Goal: Task Accomplishment & Management: Complete application form

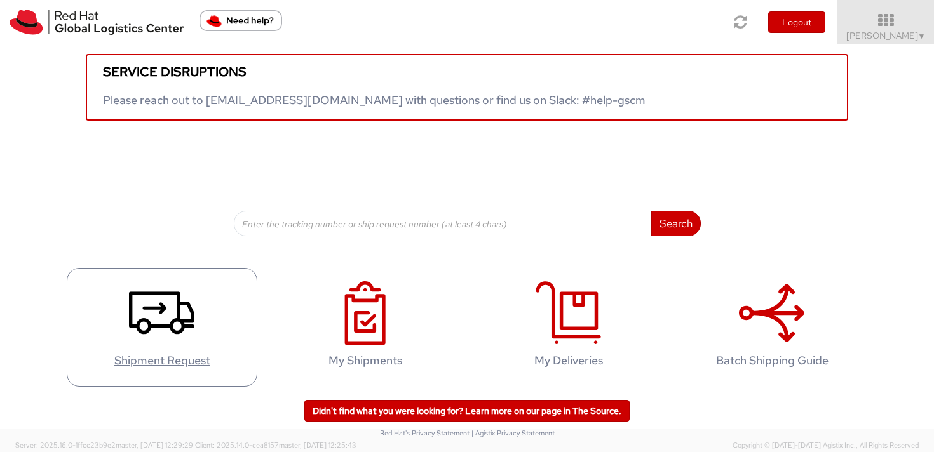
scroll to position [46, 0]
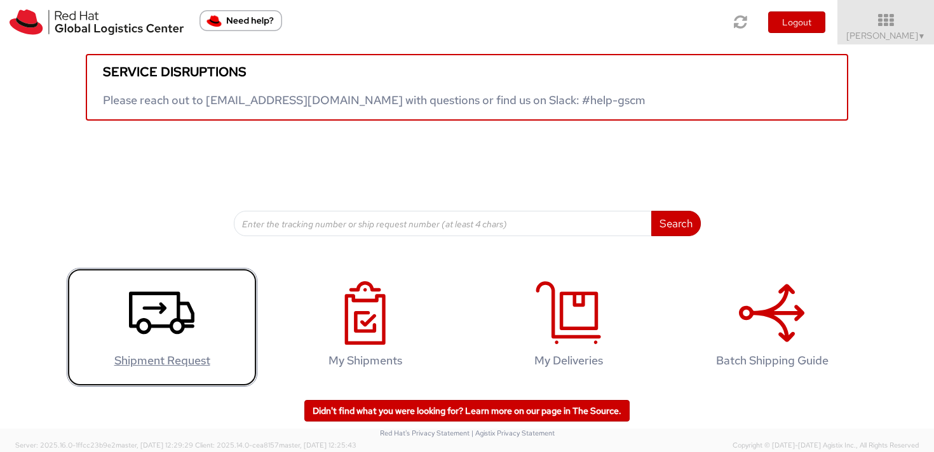
click at [189, 311] on icon at bounding box center [161, 314] width 65 height 64
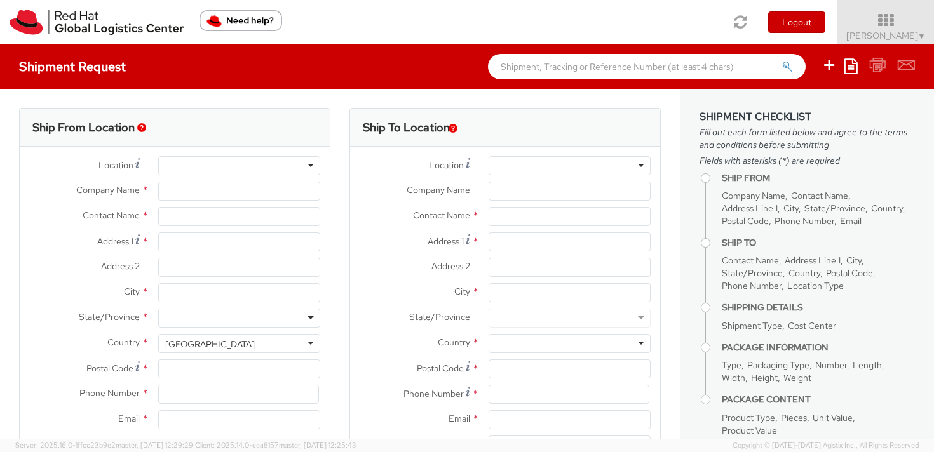
select select "809"
select select
type input "Red Hat Czech s.r.o."
type input "[PERSON_NAME]"
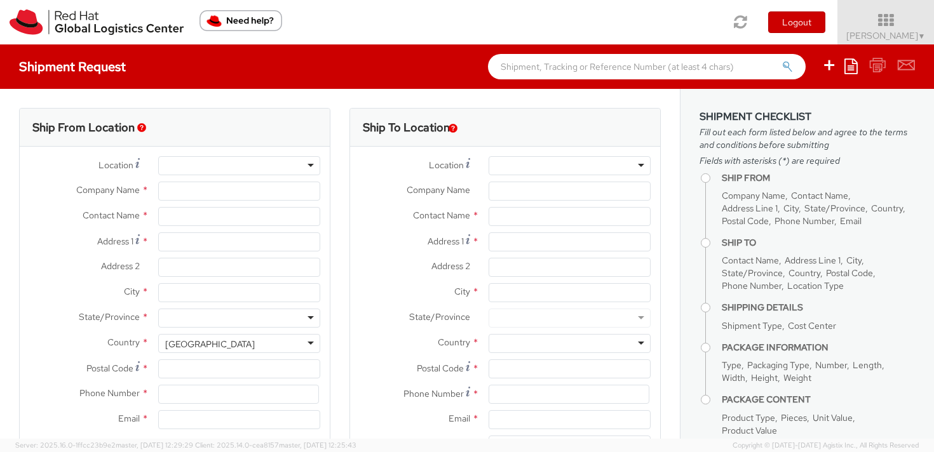
type input "Purkynova 647/111"
type input "[GEOGRAPHIC_DATA]"
type input "621 00"
type input "420 532 294 555"
type input "[EMAIL_ADDRESS][DOMAIN_NAME]"
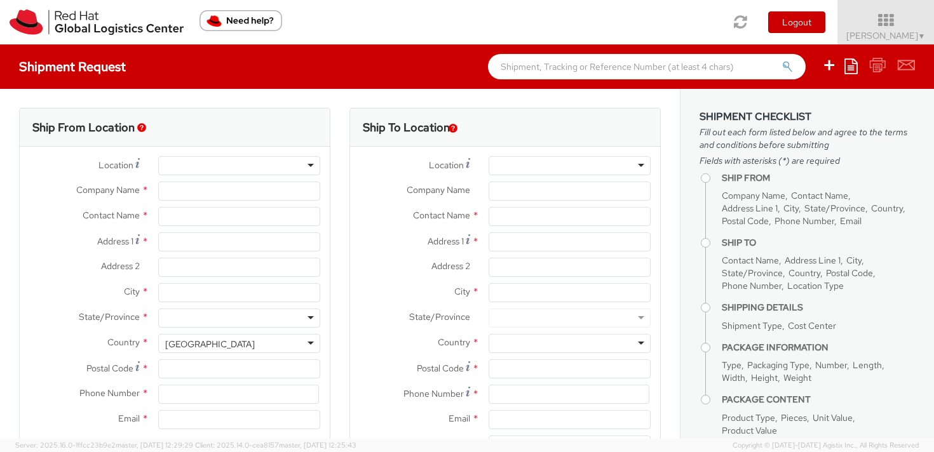
select select "CM"
select select "KGS"
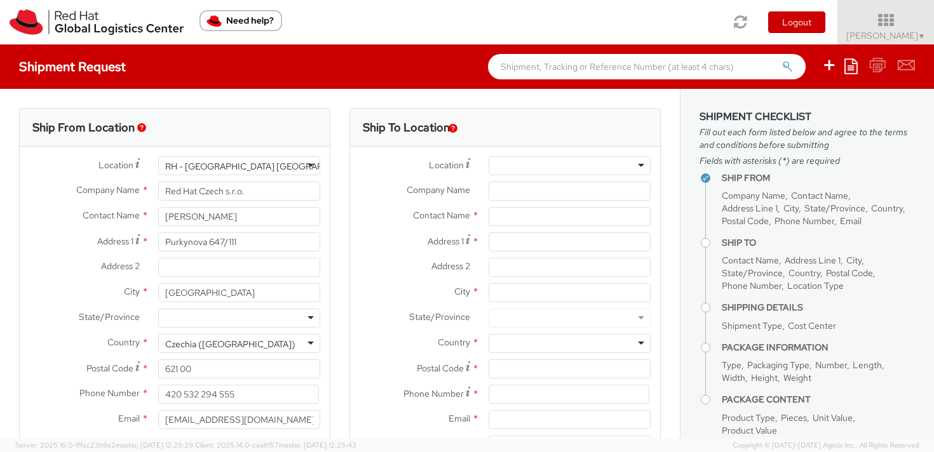
click at [632, 165] on div at bounding box center [570, 165] width 162 height 19
click at [609, 160] on div at bounding box center [570, 165] width 162 height 19
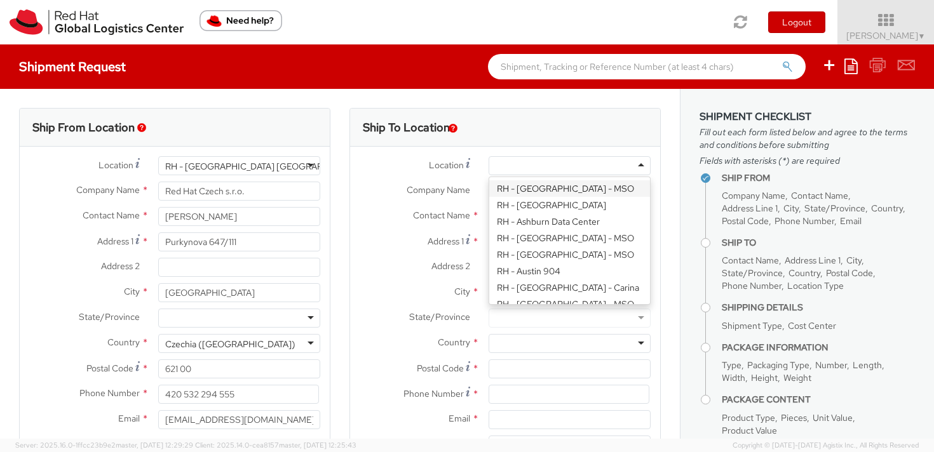
click at [609, 160] on div at bounding box center [570, 165] width 162 height 19
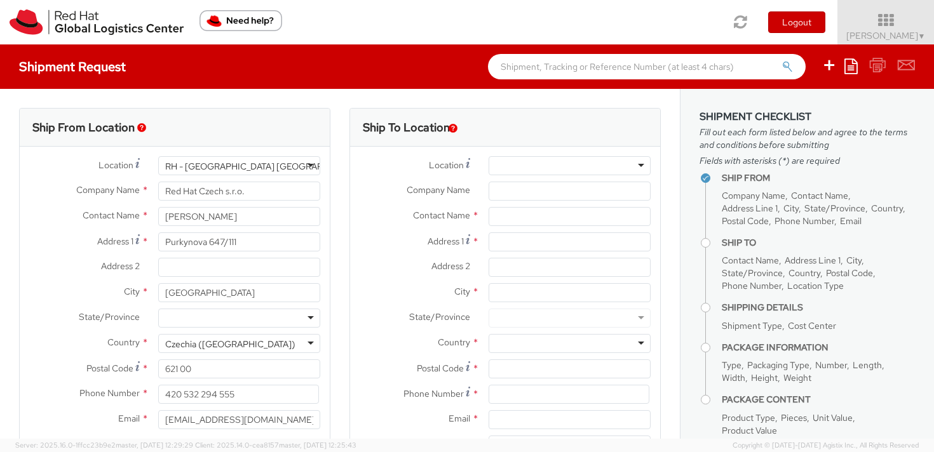
click at [548, 147] on div "Location * [GEOGRAPHIC_DATA] - [GEOGRAPHIC_DATA] - [GEOGRAPHIC_DATA] [GEOGRAPHI…" at bounding box center [505, 309] width 310 height 324
click at [508, 217] on input "text" at bounding box center [570, 216] width 162 height 19
paste input "[PERSON_NAME]"
type input "[PERSON_NAME]"
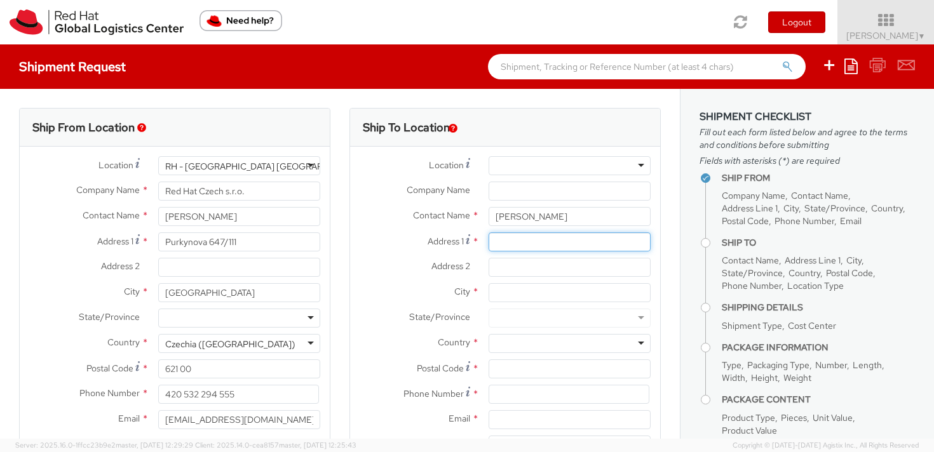
click at [513, 243] on input "Address 1 *" at bounding box center [570, 242] width 162 height 19
paste input "G12 Ground floor Orchidea Residence"
click at [552, 246] on input "G12 Ground floor Orchidea Residence" at bounding box center [570, 242] width 162 height 19
type input "G12 Ground floor, Orchidea Residence"
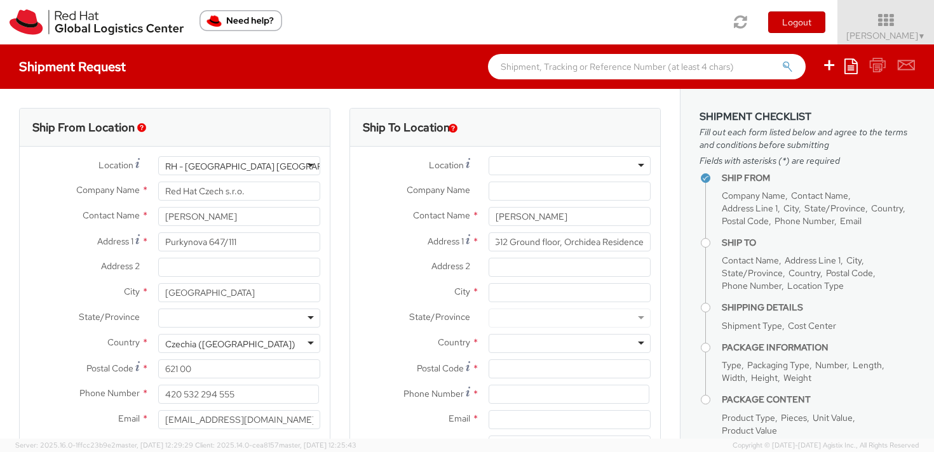
scroll to position [0, 0]
click at [507, 264] on input "Address 2 *" at bounding box center [570, 267] width 162 height 19
paste input "[PERSON_NAME]"
paste input "[GEOGRAPHIC_DATA]"
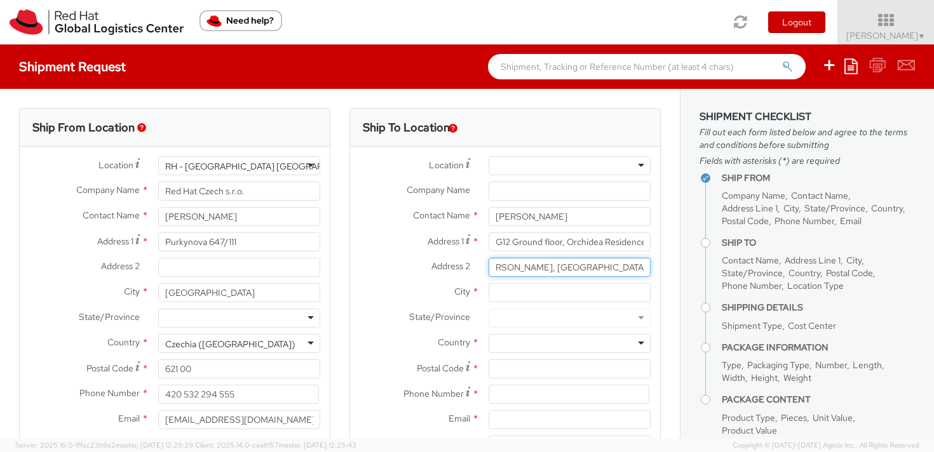
type input "[PERSON_NAME], [GEOGRAPHIC_DATA]"
click at [507, 292] on input "City *" at bounding box center [570, 292] width 162 height 19
paste input "[GEOGRAPHIC_DATA]"
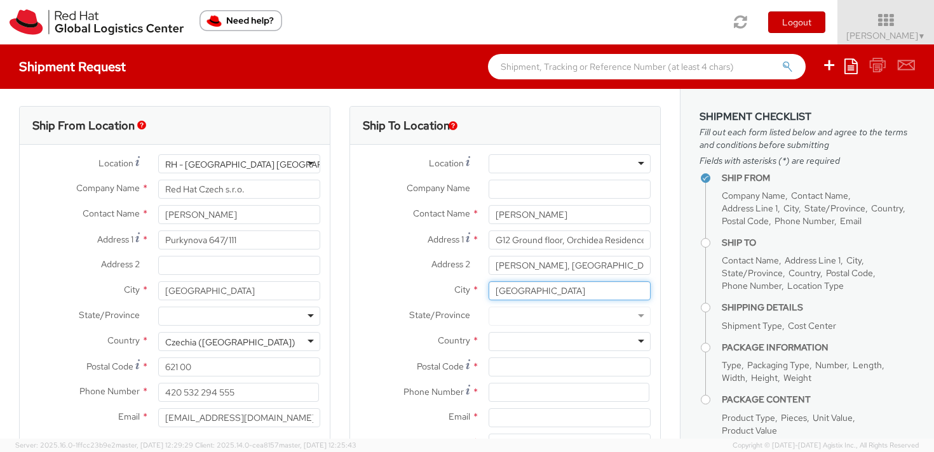
scroll to position [3, 0]
type input "[GEOGRAPHIC_DATA]"
click at [505, 339] on div at bounding box center [570, 341] width 162 height 19
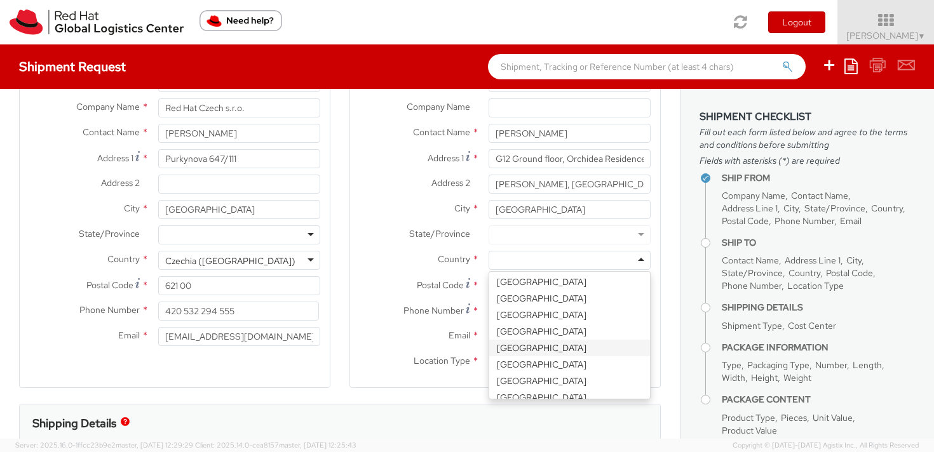
scroll to position [3228, 0]
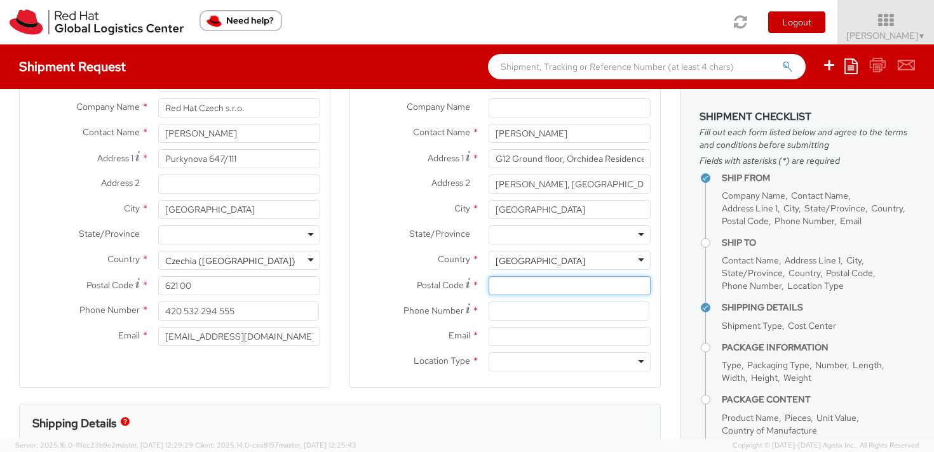
click at [501, 288] on input "Postal Code *" at bounding box center [570, 285] width 162 height 19
type input "é"
type input "00000"
click at [508, 307] on input at bounding box center [569, 311] width 161 height 19
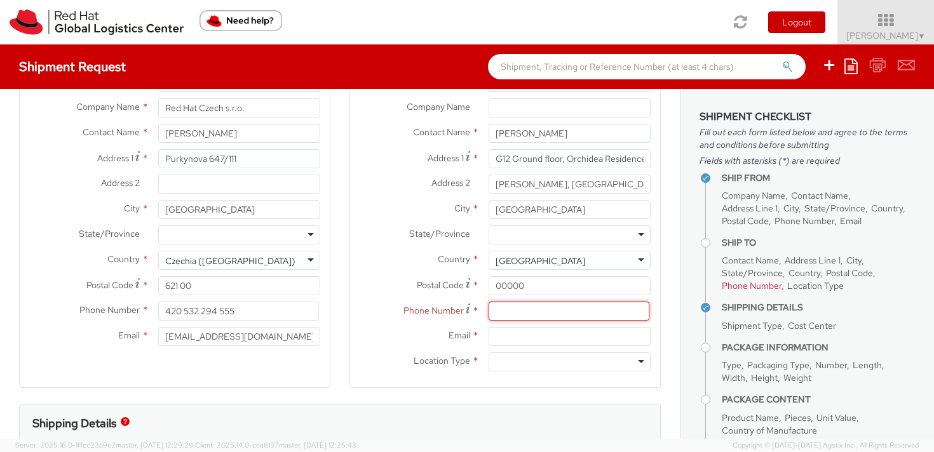
paste input "[PHONE_NUMBER]"
click at [489, 314] on input "[PHONE_NUMBER]" at bounding box center [569, 311] width 161 height 19
click at [506, 340] on input "Email *" at bounding box center [570, 336] width 162 height 19
click at [494, 316] on input "[PHONE_NUMBER]" at bounding box center [569, 311] width 161 height 19
click at [511, 314] on input "+971)509485196" at bounding box center [569, 311] width 161 height 19
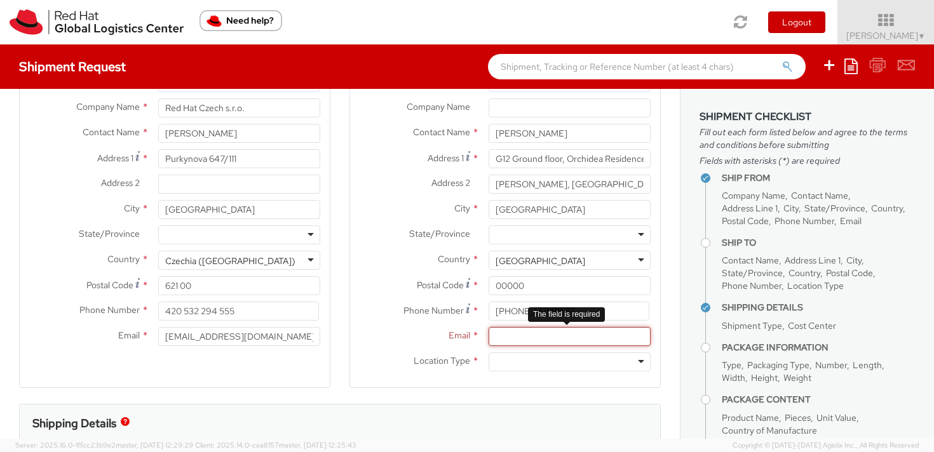
click at [538, 335] on input "Email *" at bounding box center [570, 336] width 162 height 19
click at [496, 312] on input "[PHONE_NUMBER]" at bounding box center [569, 311] width 161 height 19
click at [497, 313] on input "[PHONE_NUMBER]" at bounding box center [569, 311] width 161 height 19
paste input "+"
click at [496, 333] on input "Email *" at bounding box center [570, 336] width 162 height 19
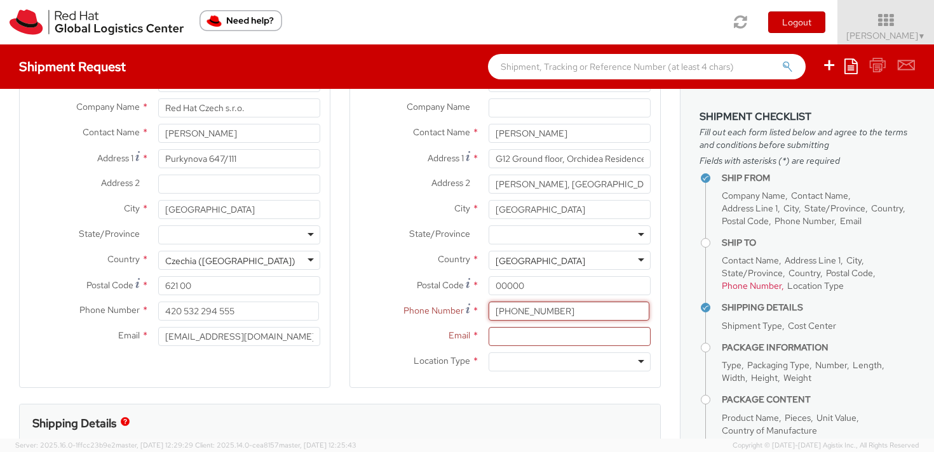
click at [497, 314] on input "[PHONE_NUMBER]" at bounding box center [569, 311] width 161 height 19
type input "[PHONE_NUMBER]"
click at [517, 333] on input "Email *" at bounding box center [570, 336] width 162 height 19
paste input "[EMAIL_ADDRESS][DOMAIN_NAME]"
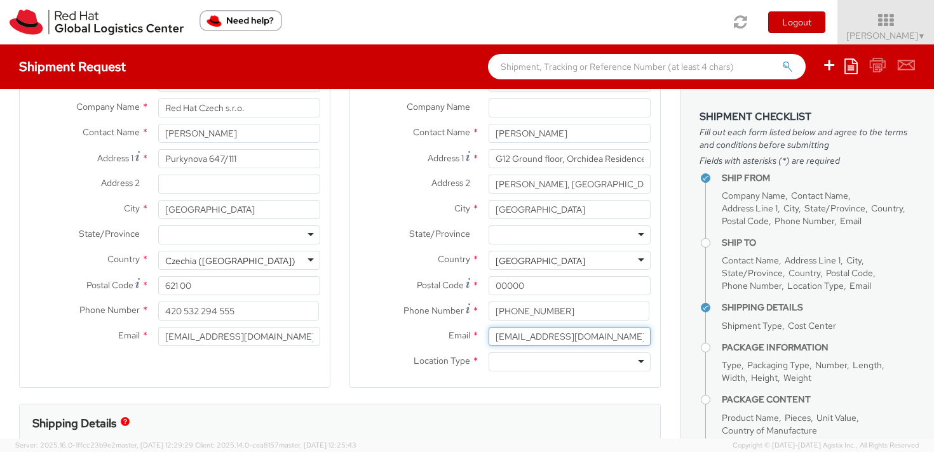
type input "[EMAIL_ADDRESS][DOMAIN_NAME]"
click at [578, 365] on div at bounding box center [570, 362] width 162 height 19
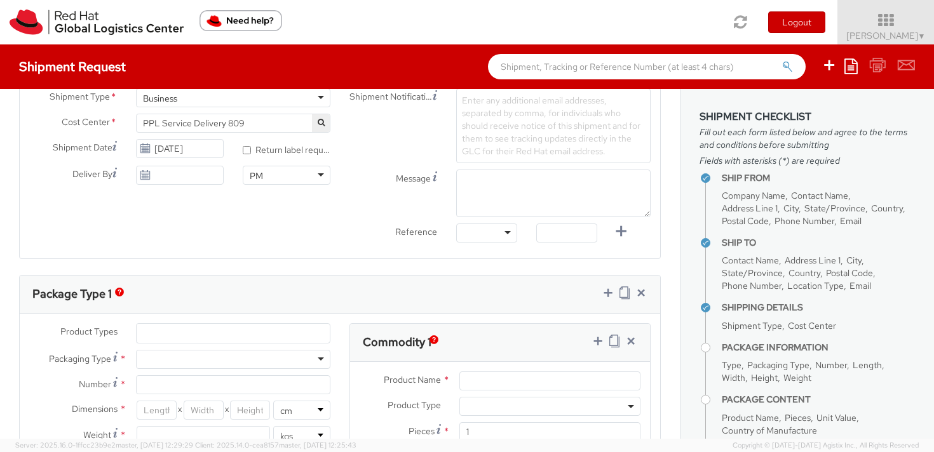
scroll to position [449, 0]
click at [163, 323] on ul at bounding box center [233, 331] width 193 height 19
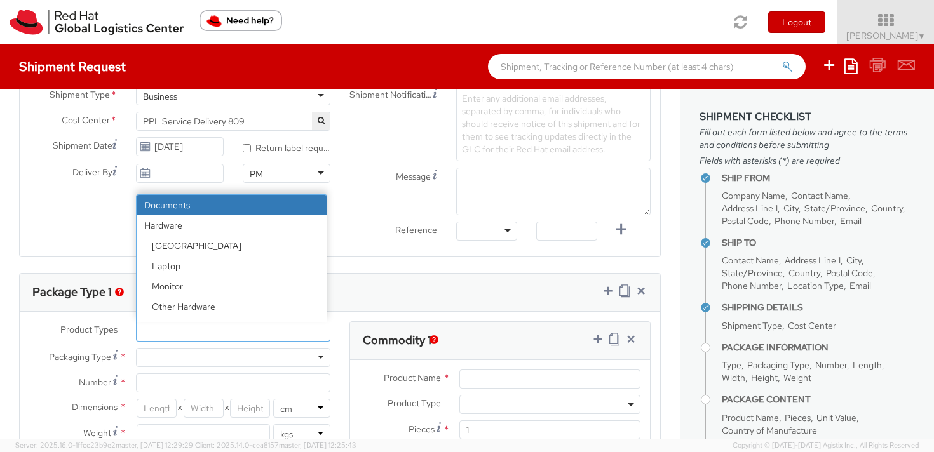
select select "DOCUMENT"
type input "Documents"
select select "DOCUMENT"
type input "1.00"
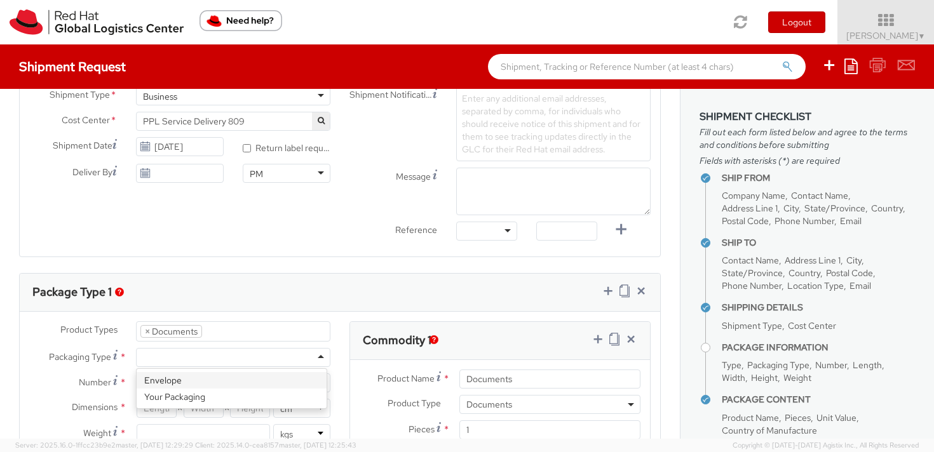
click at [245, 353] on div at bounding box center [233, 357] width 194 height 19
type input "1"
type input "24.13"
type input "31.75"
type input "0.64"
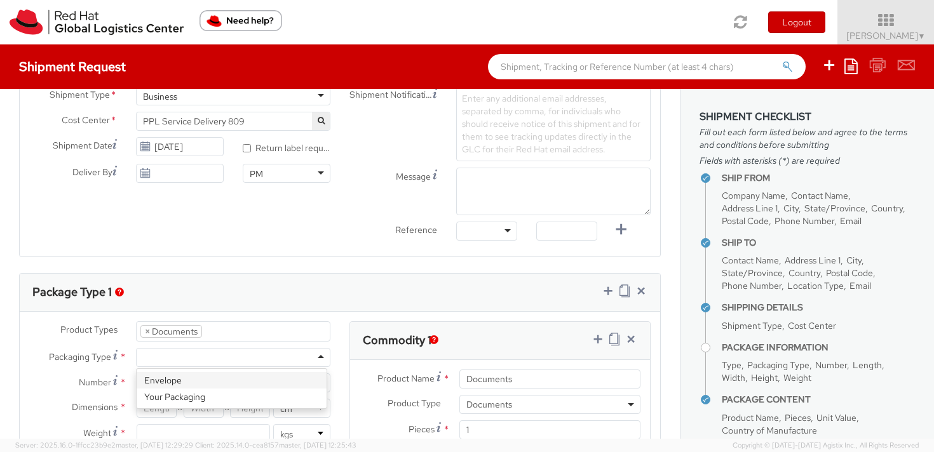
type input "0.5"
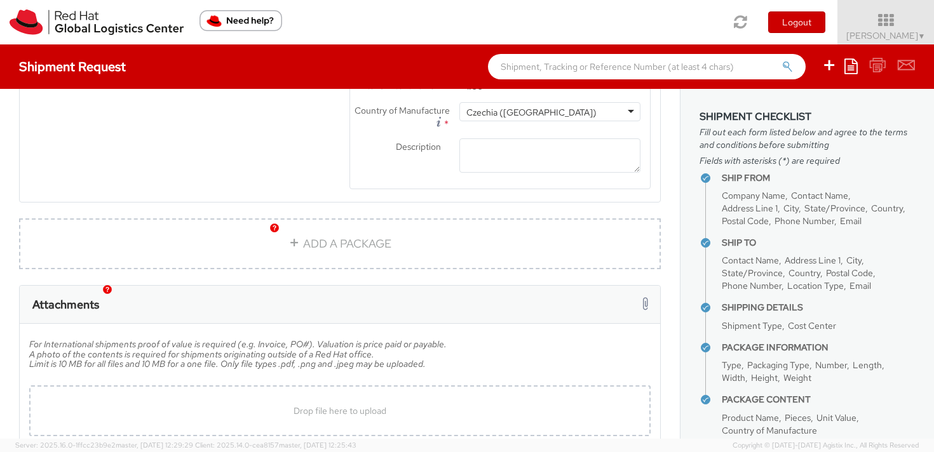
scroll to position [918, 0]
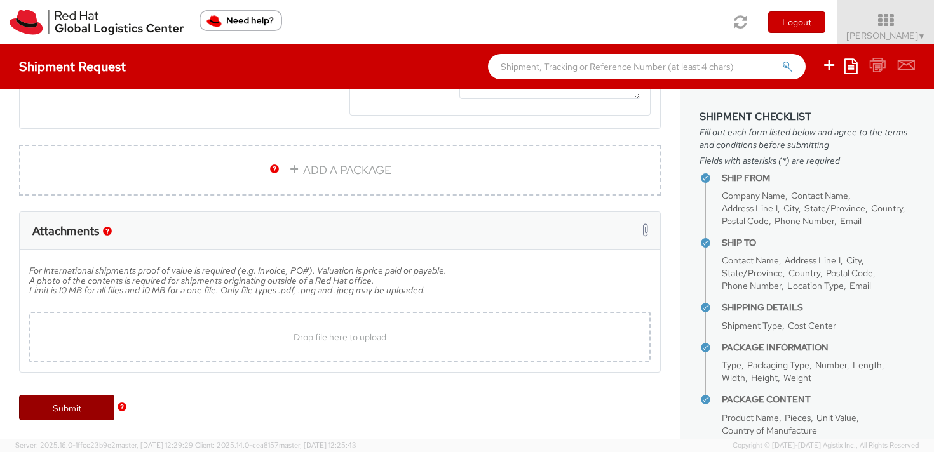
click at [54, 409] on link "Submit" at bounding box center [66, 407] width 95 height 25
type input "[PERSON_NAME]"
